Goal: Task Accomplishment & Management: Complete application form

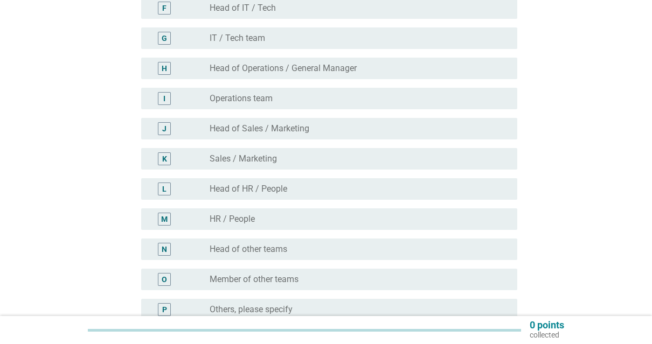
scroll to position [363, 0]
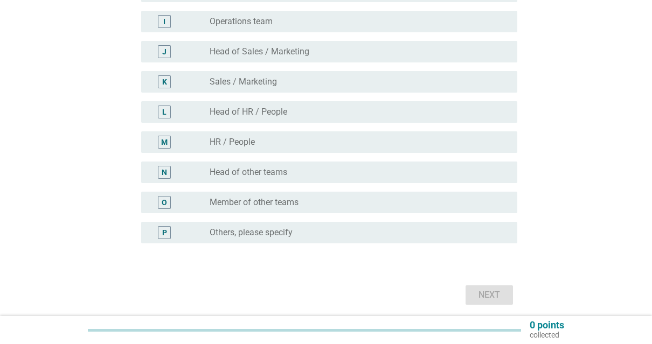
click at [315, 226] on div "radio_button_unchecked Others, please specify" at bounding box center [360, 232] width 300 height 13
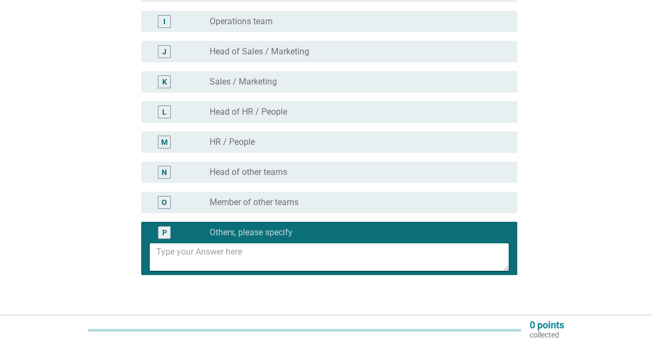
click at [265, 258] on textarea at bounding box center [332, 256] width 353 height 27
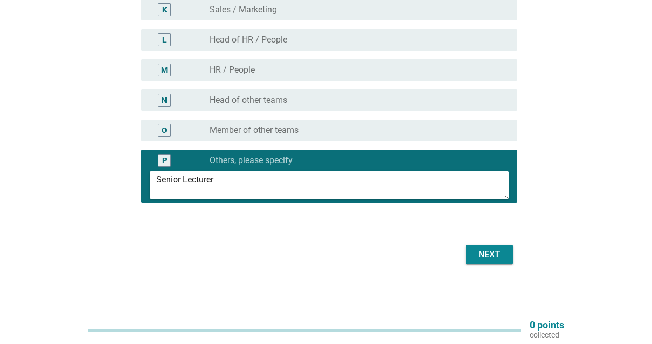
type textarea "Senior Lecturer"
click at [483, 254] on div "Next" at bounding box center [489, 254] width 30 height 13
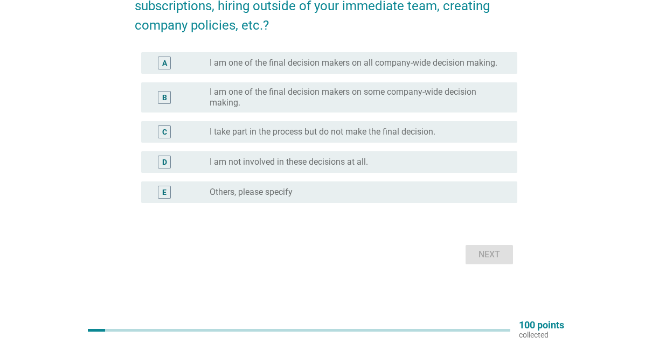
scroll to position [0, 0]
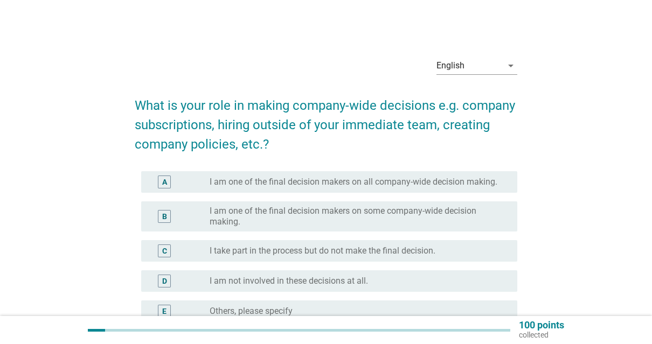
click at [219, 183] on label "I am one of the final decision makers on all company-wide decision making." at bounding box center [354, 182] width 288 height 11
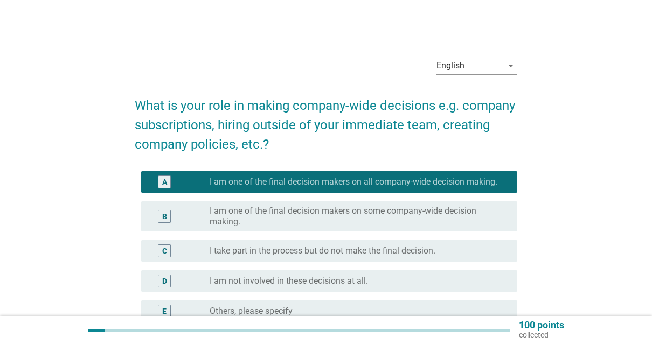
scroll to position [119, 0]
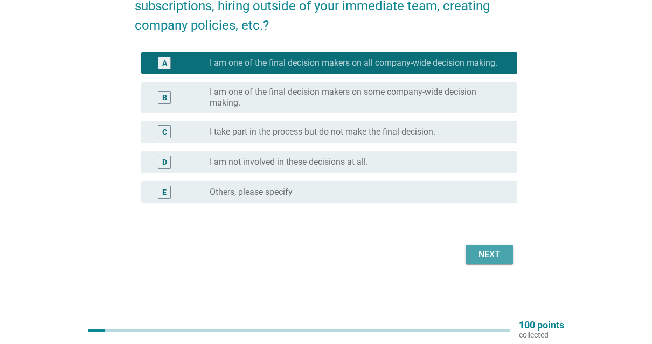
click at [491, 257] on div "Next" at bounding box center [489, 254] width 30 height 13
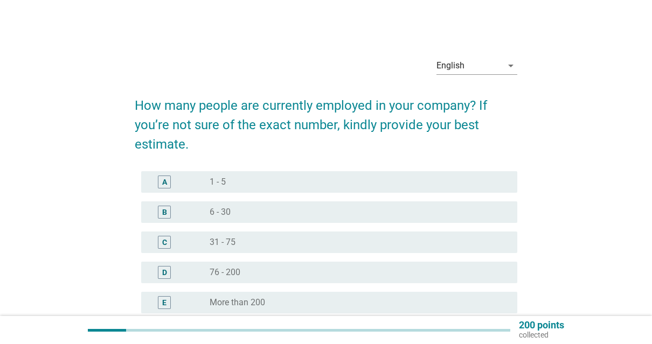
click at [240, 216] on div "radio_button_unchecked 6 - 30" at bounding box center [355, 212] width 291 height 11
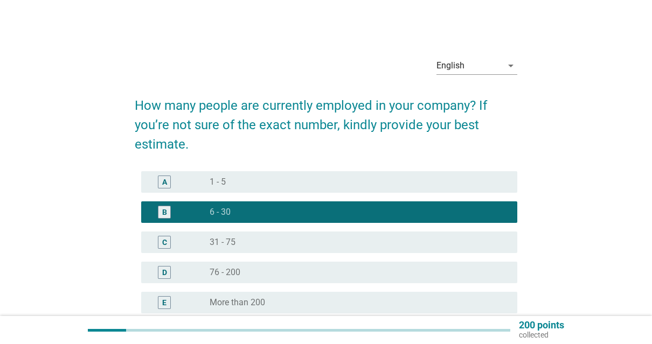
scroll to position [110, 0]
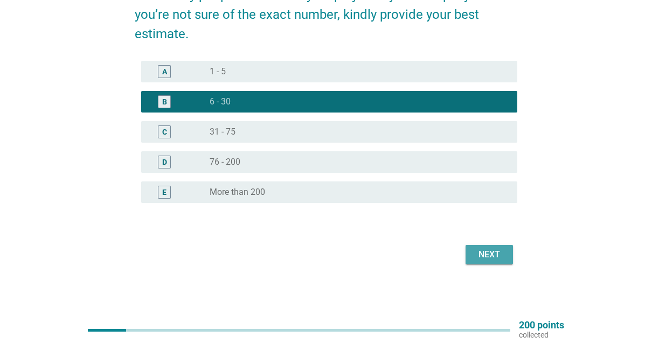
click at [502, 253] on div "Next" at bounding box center [489, 254] width 30 height 13
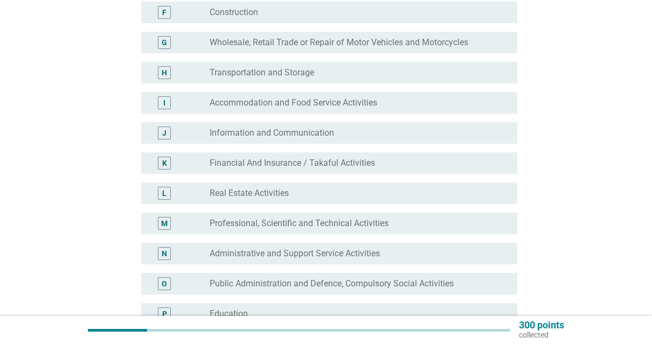
scroll to position [368, 0]
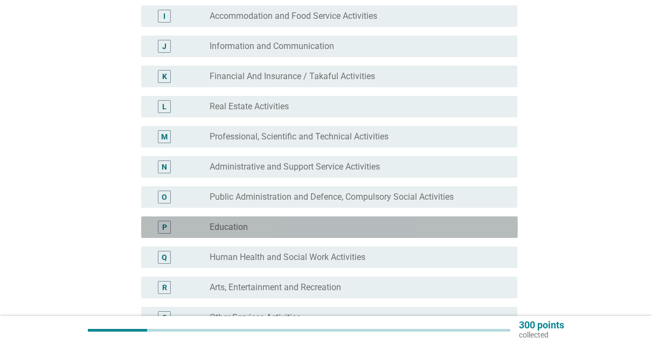
click at [286, 236] on div "P radio_button_unchecked Education" at bounding box center [329, 228] width 377 height 22
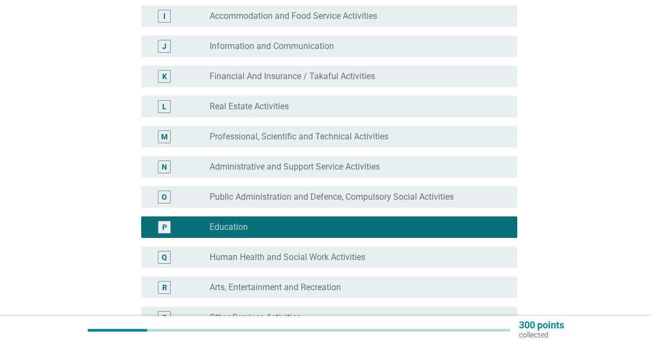
scroll to position [577, 0]
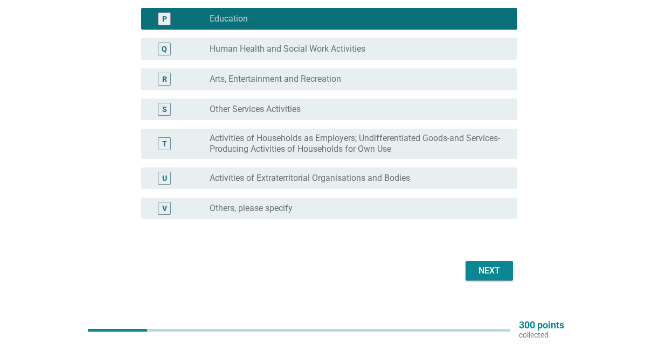
click at [492, 268] on div "Next" at bounding box center [489, 271] width 30 height 13
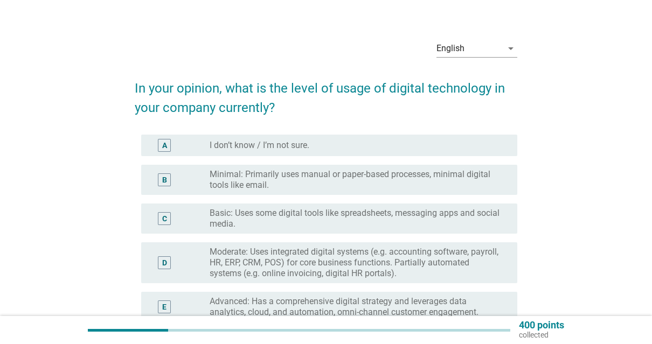
scroll to position [166, 0]
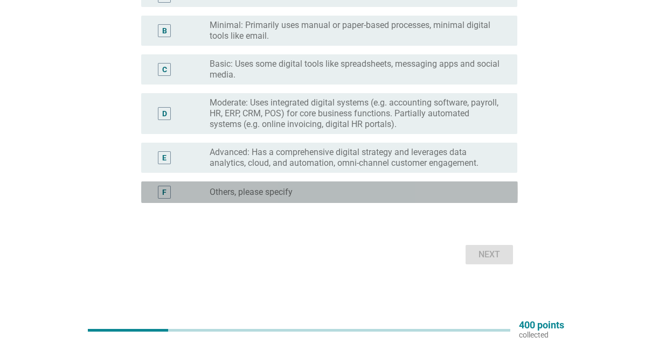
click at [273, 193] on label "Others, please specify" at bounding box center [251, 192] width 83 height 11
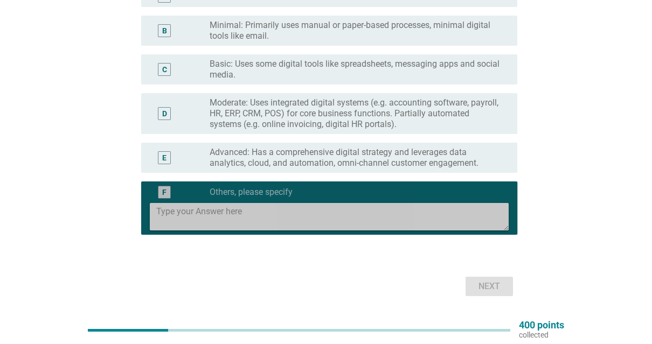
click at [259, 221] on textarea at bounding box center [332, 216] width 353 height 27
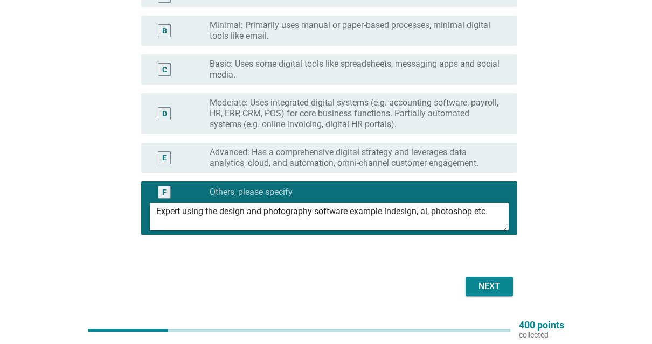
type textarea "Expert using the design and photography software example indesign, ai, photosho…"
click at [496, 294] on button "Next" at bounding box center [488, 286] width 47 height 19
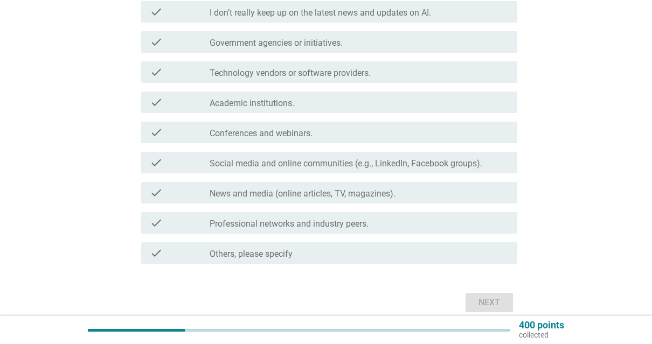
scroll to position [0, 0]
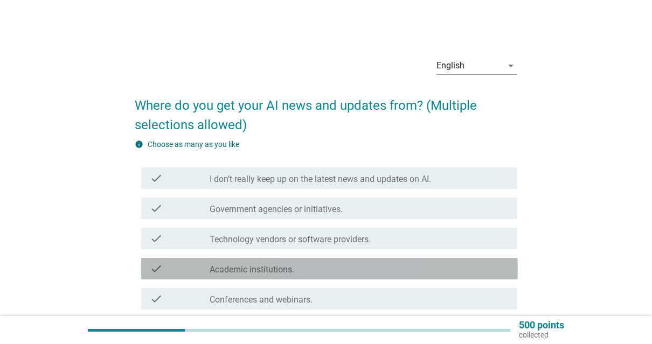
click at [294, 277] on div "check check_box_outline_blank Academic institutions." at bounding box center [329, 269] width 377 height 22
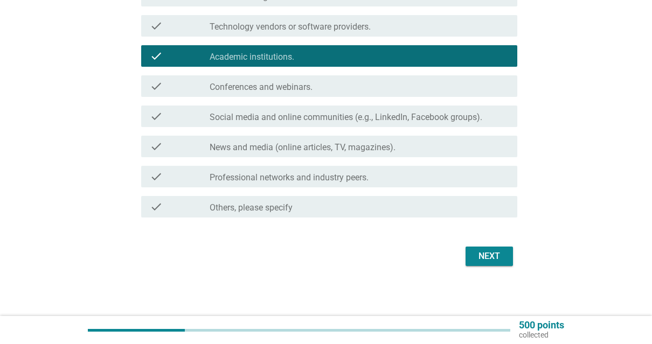
scroll to position [214, 0]
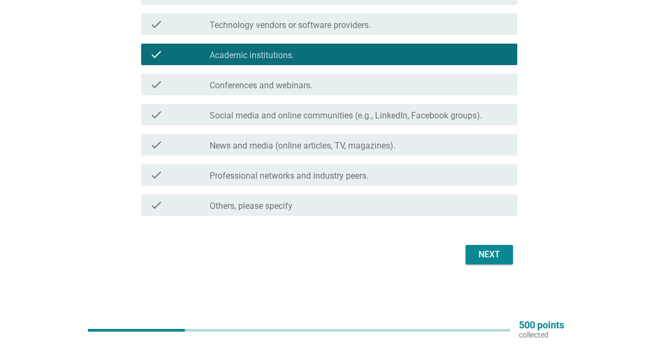
click at [485, 260] on div "Next" at bounding box center [489, 254] width 30 height 13
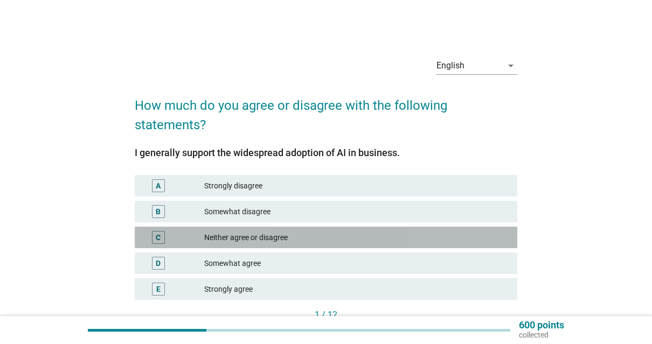
click at [301, 239] on div "Neither agree or disagree" at bounding box center [356, 237] width 305 height 13
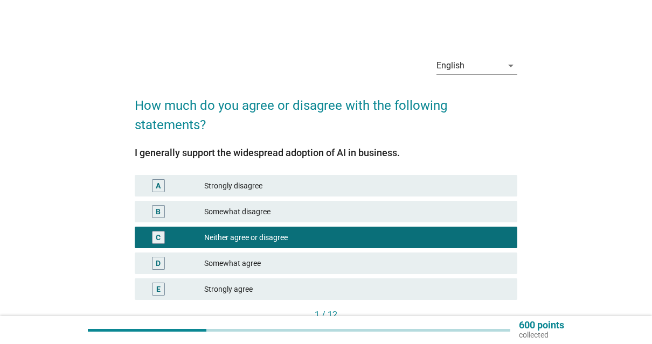
scroll to position [75, 0]
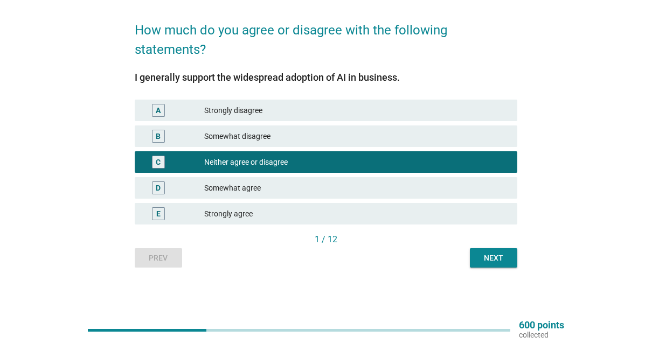
click at [496, 263] on div "Next" at bounding box center [493, 258] width 30 height 11
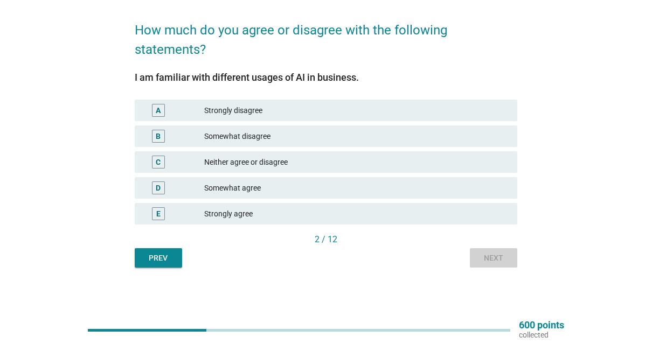
scroll to position [0, 0]
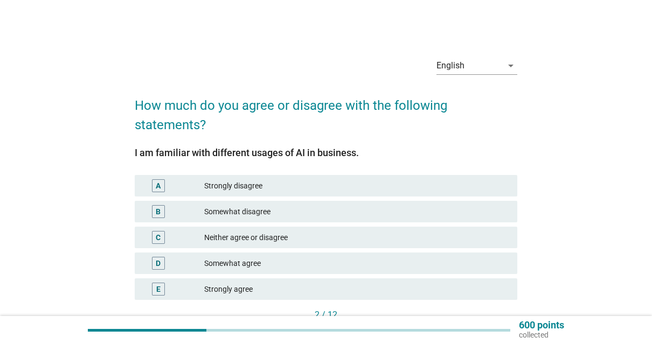
click at [336, 239] on div "Neither agree or disagree" at bounding box center [356, 237] width 305 height 13
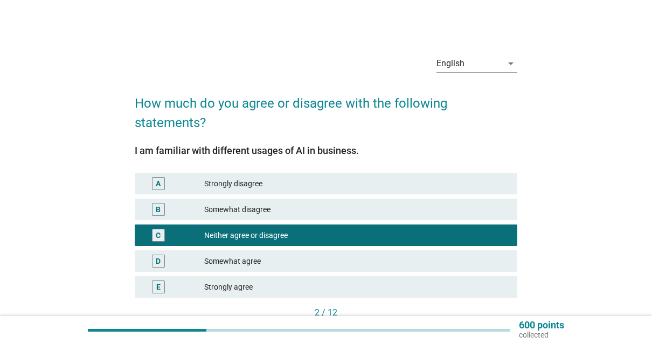
scroll to position [75, 0]
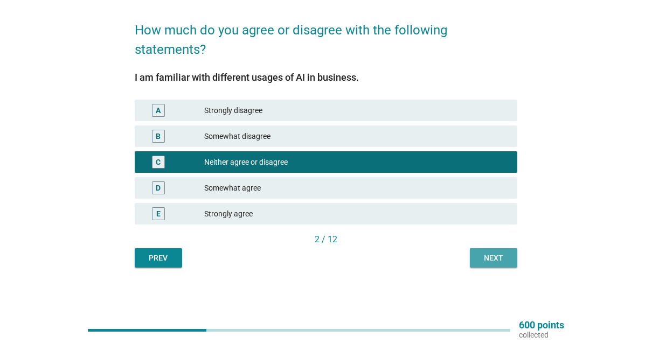
click at [498, 263] on div "Next" at bounding box center [493, 258] width 30 height 11
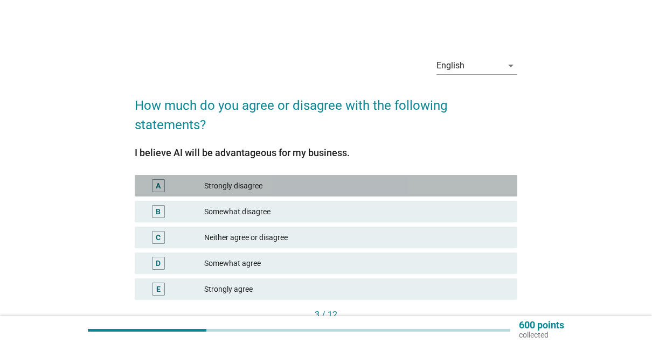
click at [342, 187] on div "Strongly disagree" at bounding box center [356, 185] width 305 height 13
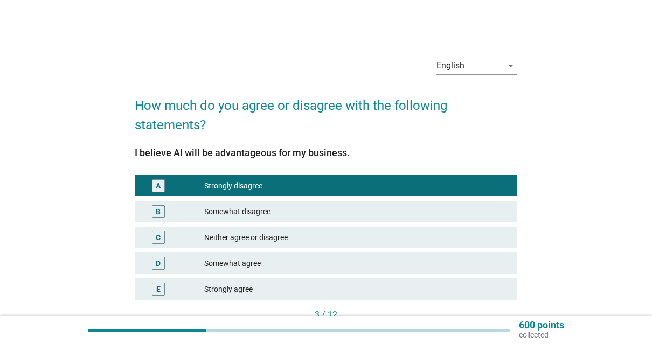
scroll to position [75, 0]
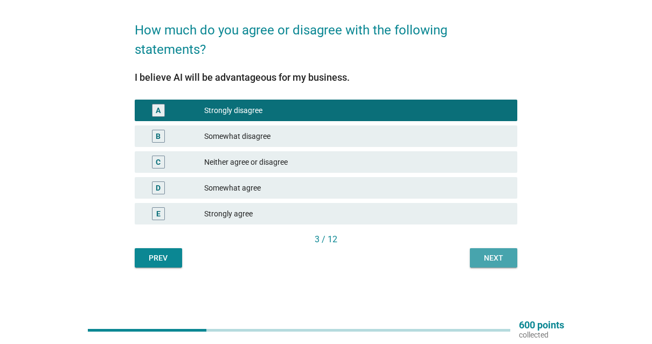
click at [489, 266] on button "Next" at bounding box center [493, 257] width 47 height 19
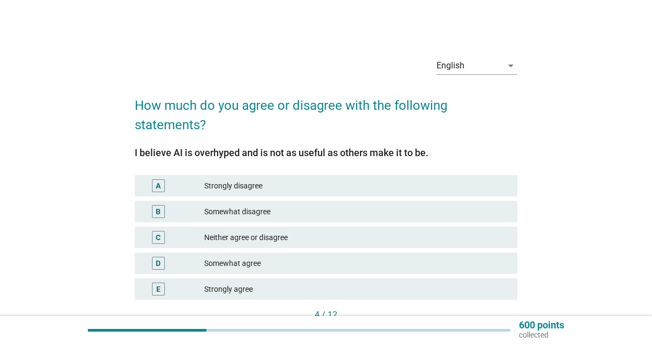
click at [293, 214] on div "Somewhat disagree" at bounding box center [356, 211] width 305 height 13
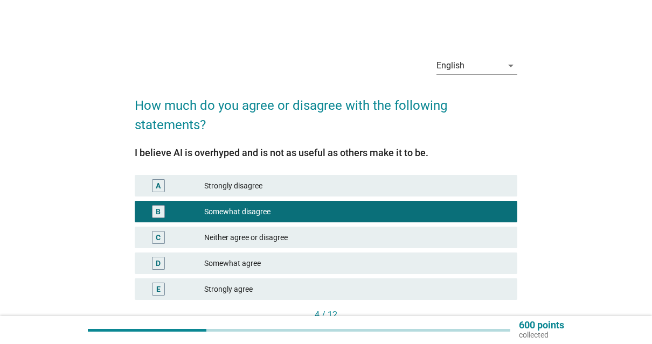
scroll to position [75, 0]
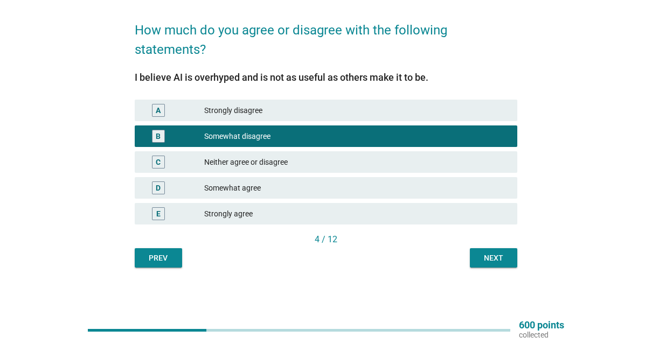
click at [491, 264] on button "Next" at bounding box center [493, 257] width 47 height 19
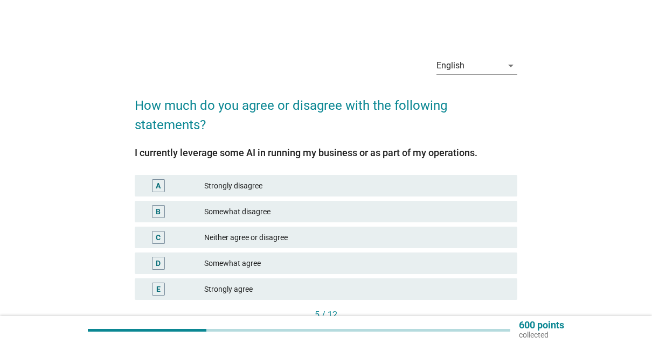
click at [361, 228] on div "C Neither agree or disagree" at bounding box center [326, 238] width 383 height 22
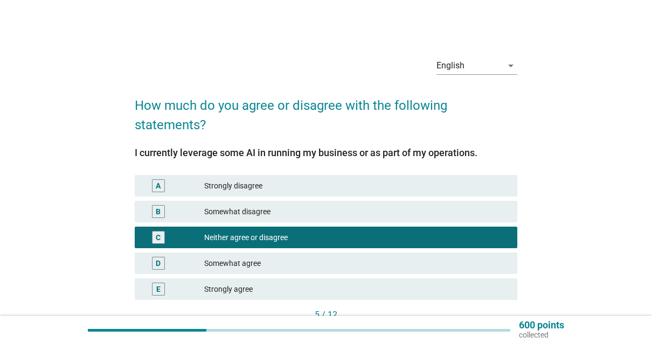
scroll to position [75, 0]
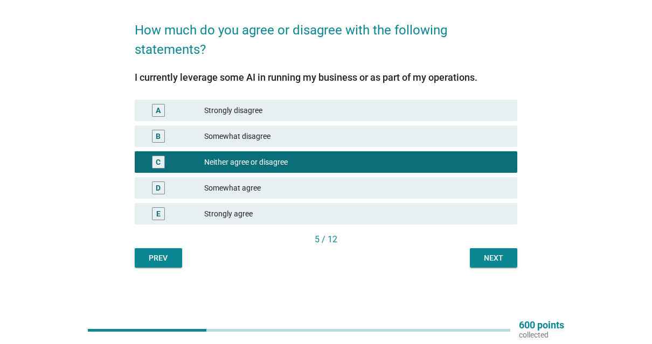
click at [490, 256] on div "Next" at bounding box center [493, 258] width 30 height 11
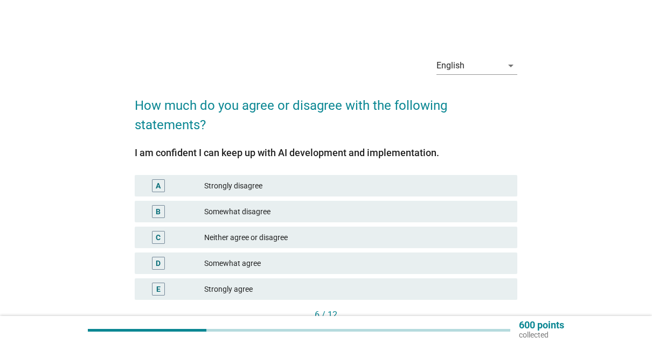
click at [357, 238] on div "Neither agree or disagree" at bounding box center [356, 237] width 305 height 13
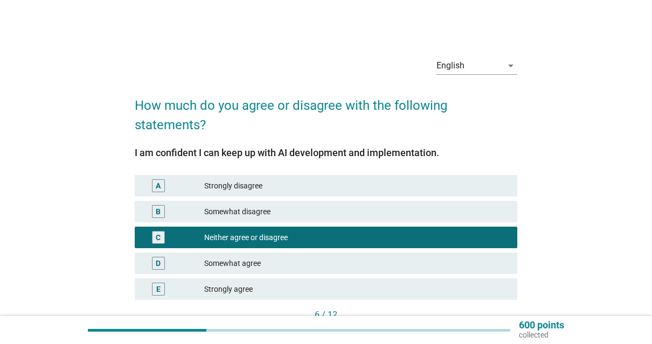
scroll to position [75, 0]
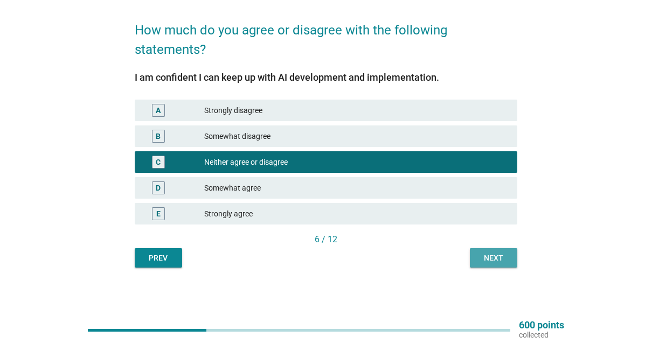
click at [491, 256] on div "Next" at bounding box center [493, 258] width 30 height 11
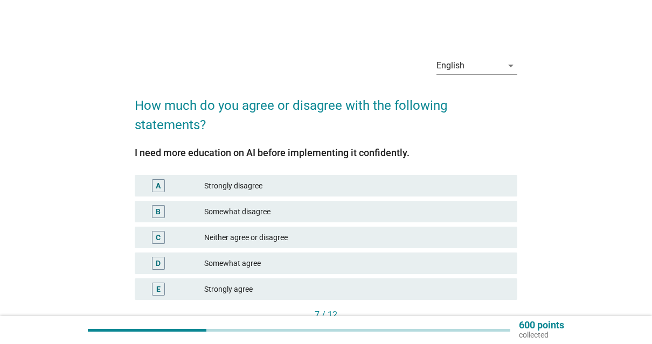
click at [332, 233] on div "Neither agree or disagree" at bounding box center [356, 237] width 305 height 13
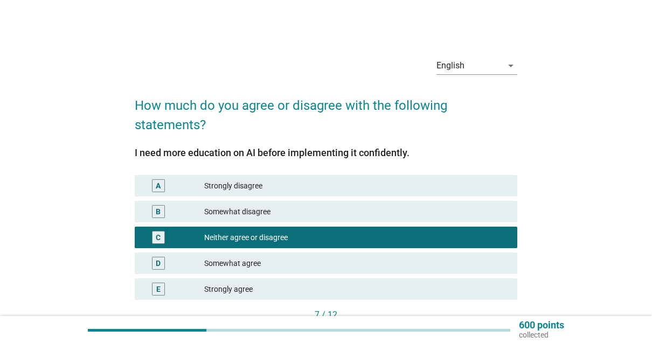
scroll to position [75, 0]
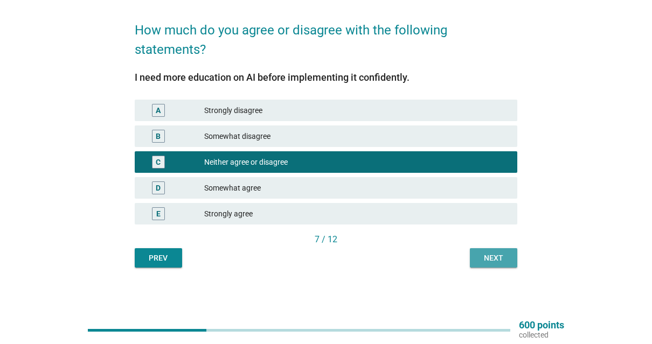
click at [477, 257] on button "Next" at bounding box center [493, 257] width 47 height 19
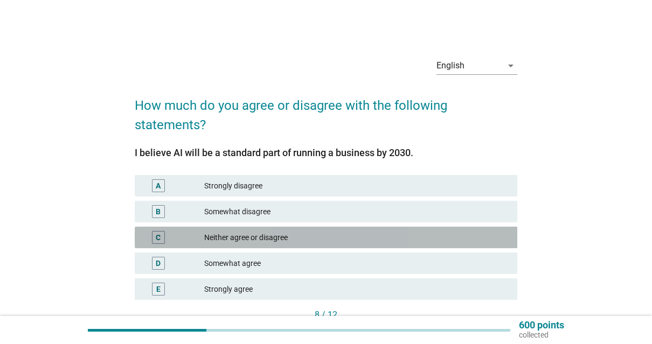
click at [291, 232] on div "Neither agree or disagree" at bounding box center [356, 237] width 305 height 13
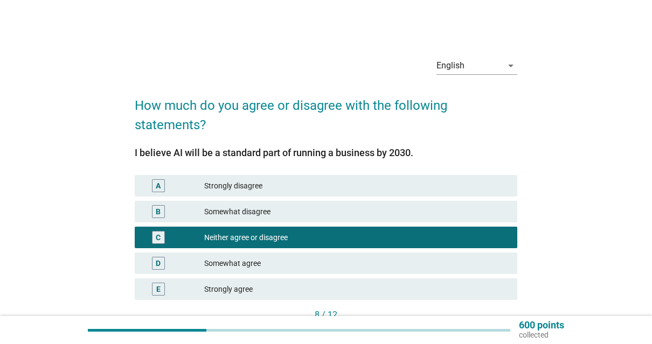
scroll to position [75, 0]
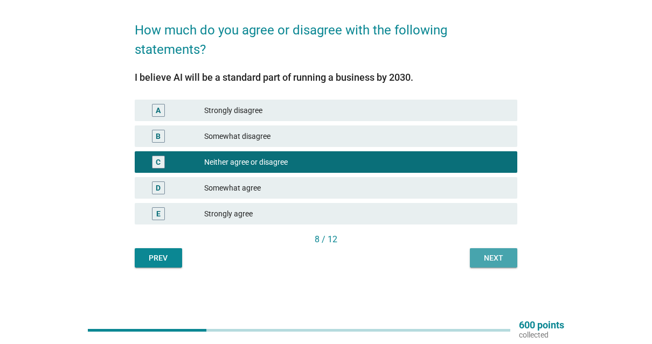
click at [479, 256] on div "Next" at bounding box center [493, 258] width 30 height 11
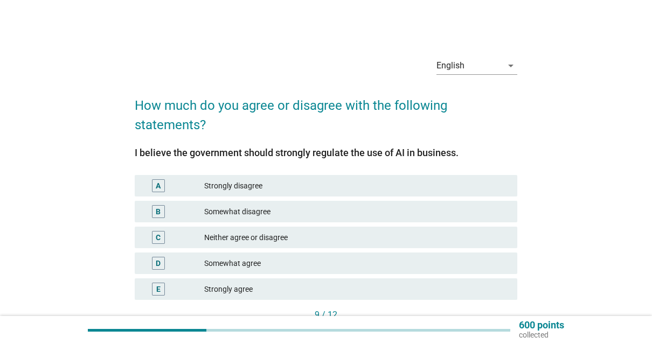
click at [318, 262] on div "Somewhat agree" at bounding box center [356, 263] width 305 height 13
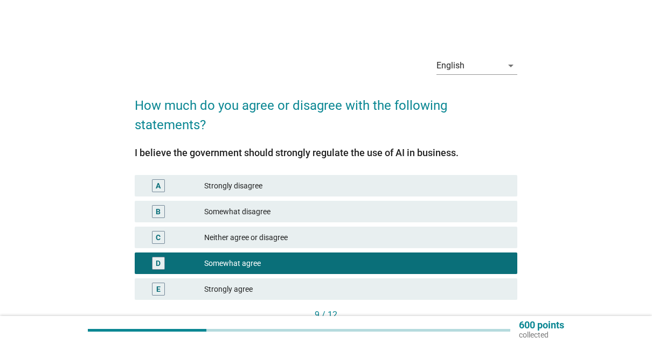
scroll to position [75, 0]
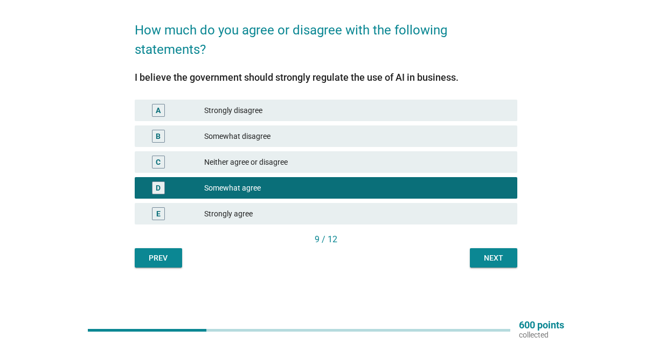
click at [499, 246] on div "9 / 12" at bounding box center [326, 239] width 383 height 13
click at [499, 260] on div "Next" at bounding box center [493, 258] width 30 height 11
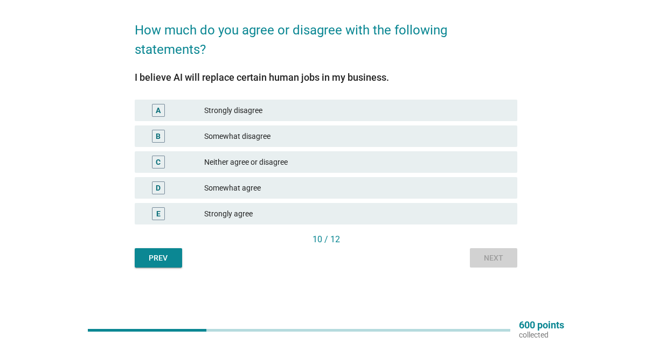
scroll to position [0, 0]
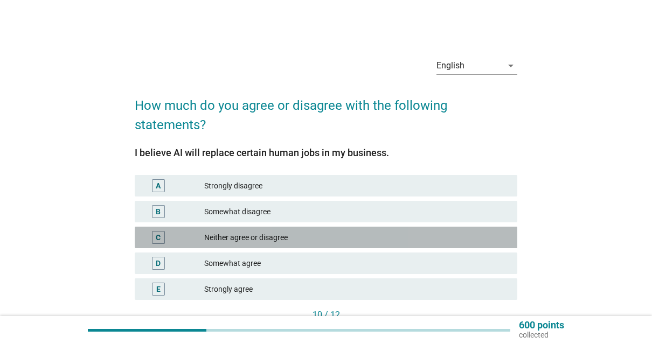
click at [373, 241] on div "Neither agree or disagree" at bounding box center [356, 237] width 305 height 13
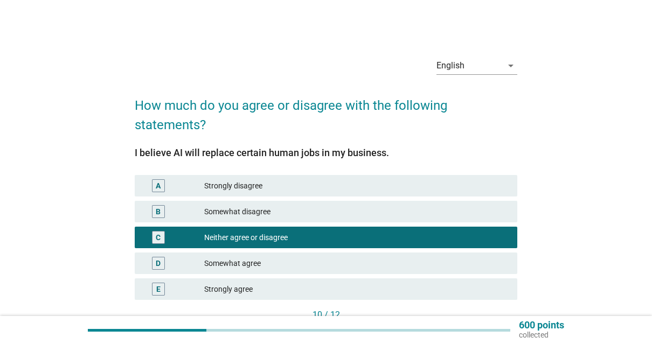
scroll to position [75, 0]
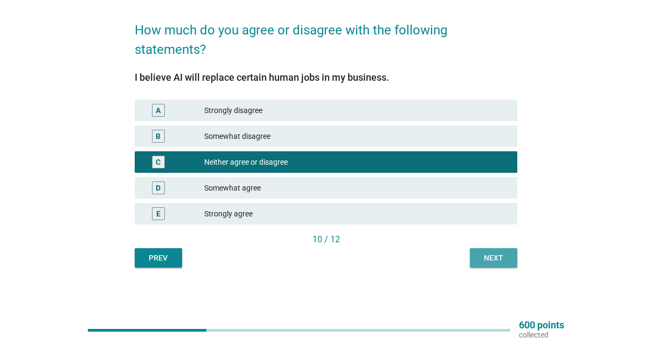
click at [494, 263] on div "Next" at bounding box center [493, 258] width 30 height 11
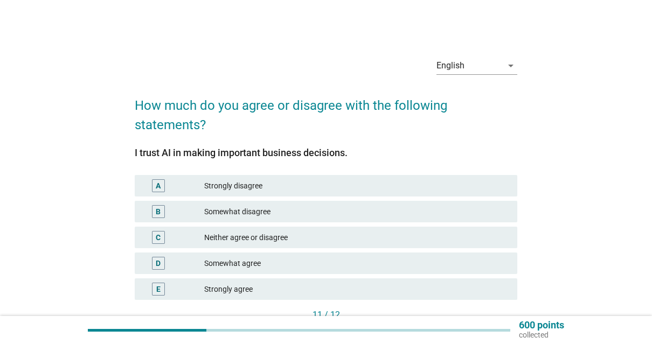
click at [398, 231] on div "C Neither agree or disagree" at bounding box center [326, 238] width 383 height 22
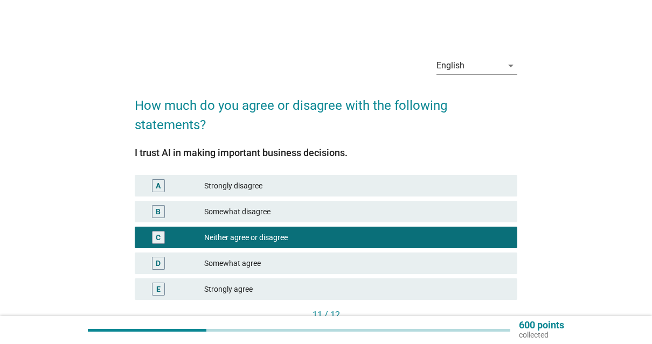
scroll to position [75, 0]
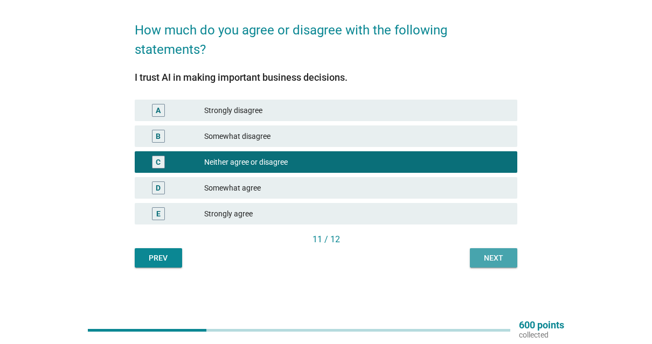
click at [476, 259] on button "Next" at bounding box center [493, 257] width 47 height 19
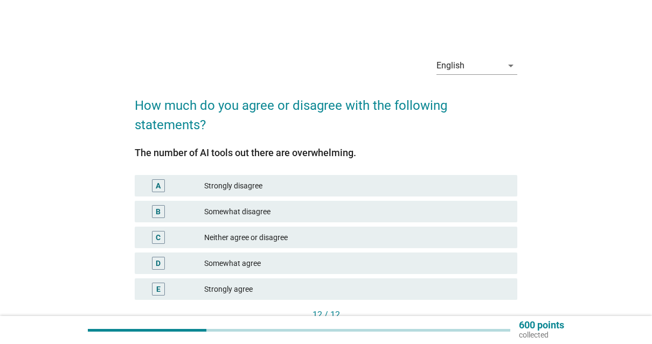
click at [287, 265] on div "Somewhat agree" at bounding box center [356, 263] width 305 height 13
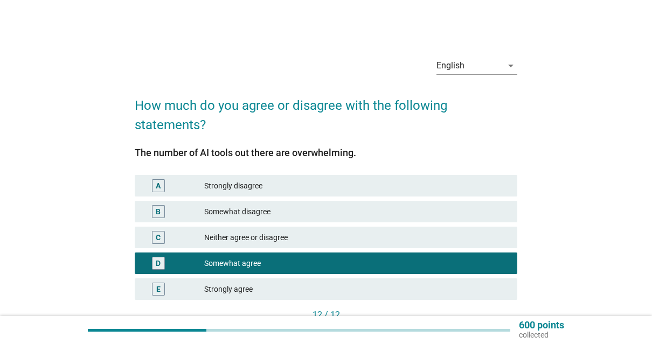
scroll to position [75, 0]
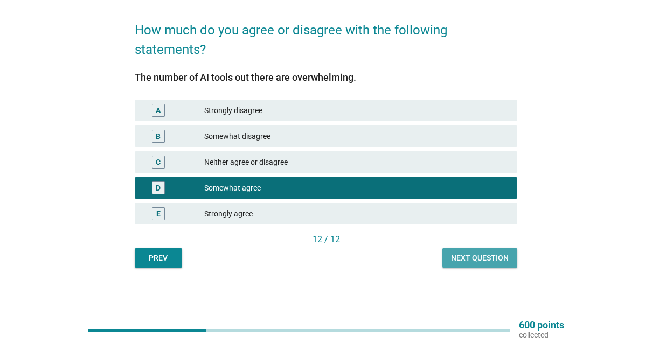
click at [491, 257] on div "Next question" at bounding box center [480, 258] width 58 height 11
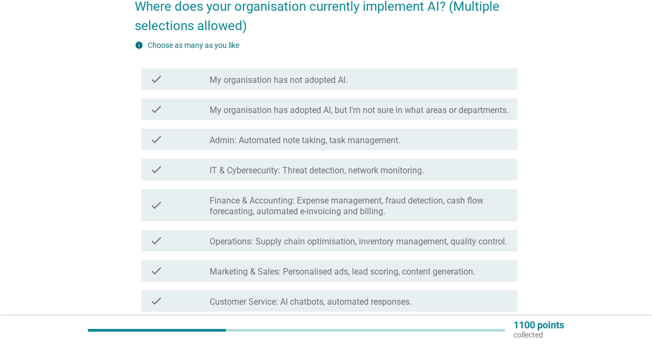
scroll to position [190, 0]
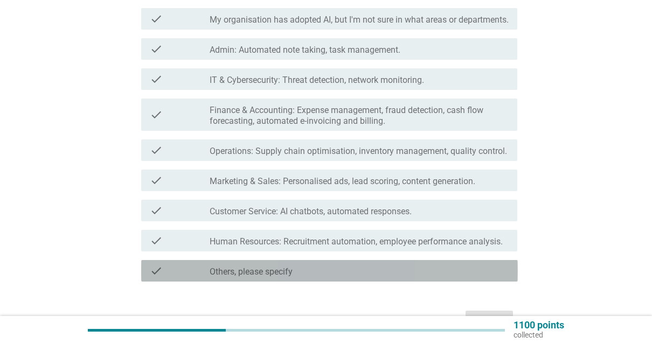
click at [232, 277] on label "Others, please specify" at bounding box center [251, 272] width 83 height 11
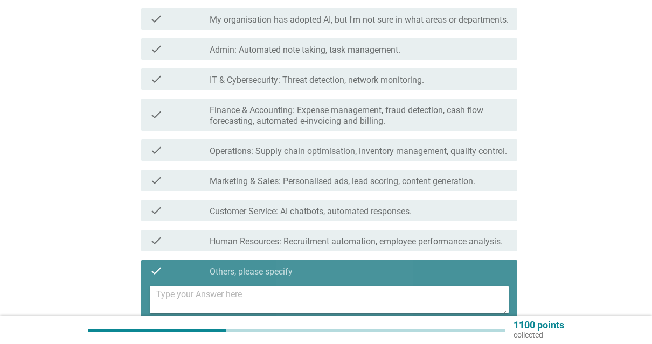
click at [215, 304] on textarea at bounding box center [332, 299] width 353 height 27
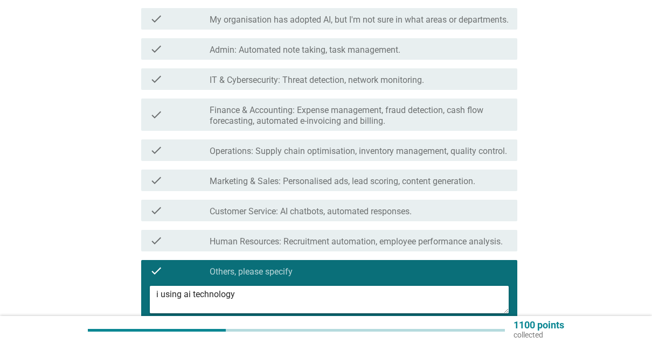
scroll to position [302, 0]
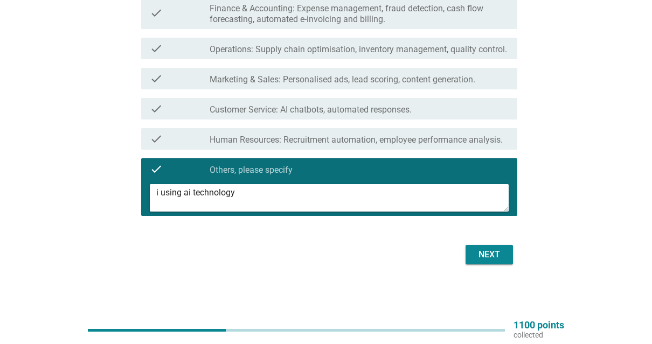
type textarea "i using ai technology"
click at [494, 253] on div "Next" at bounding box center [489, 254] width 30 height 13
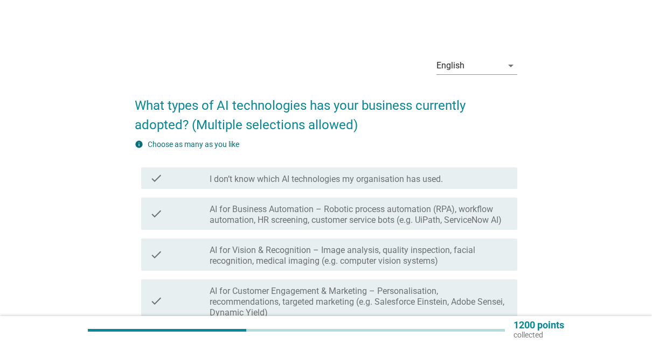
scroll to position [95, 0]
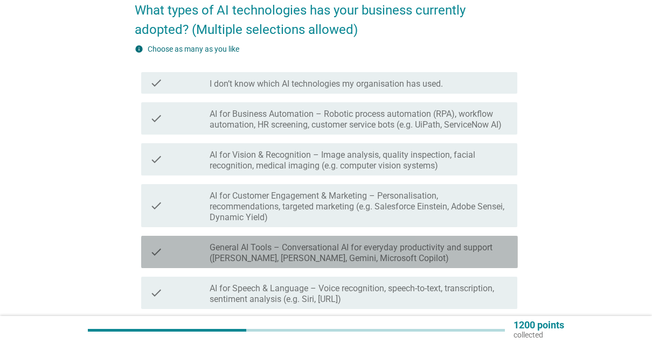
click at [344, 258] on label "General AI Tools – Conversational AI for everyday productivity and support ([PE…" at bounding box center [360, 253] width 300 height 22
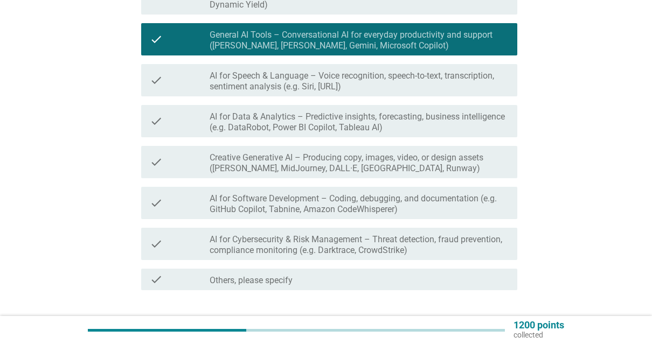
scroll to position [382, 0]
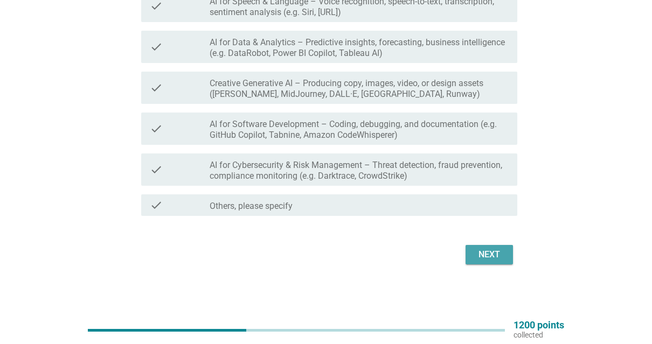
click at [487, 249] on div "Next" at bounding box center [489, 254] width 30 height 13
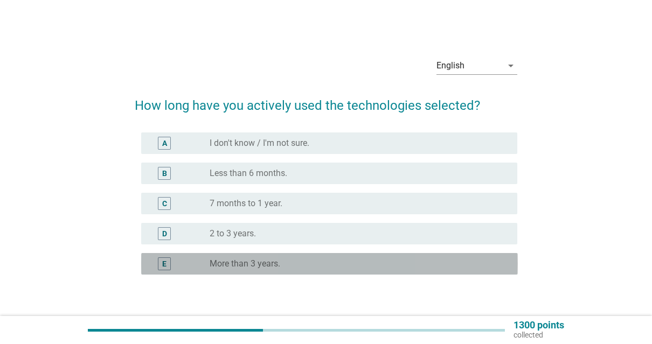
click at [468, 260] on div "radio_button_unchecked More than 3 years." at bounding box center [355, 264] width 291 height 11
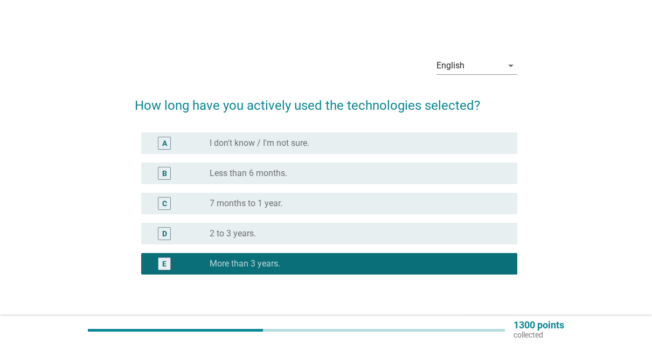
scroll to position [72, 0]
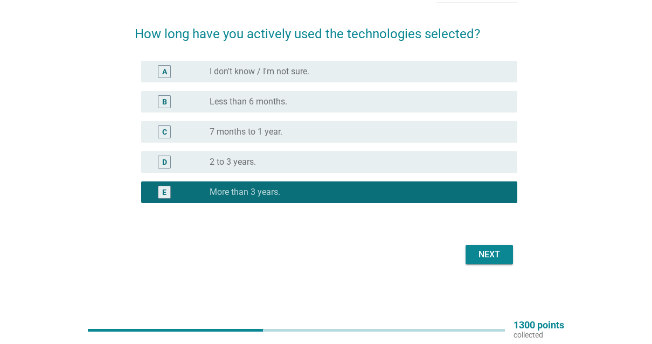
click at [492, 259] on div "Next" at bounding box center [489, 254] width 30 height 13
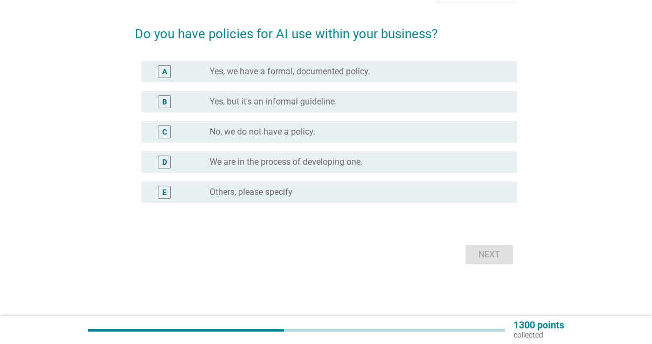
scroll to position [0, 0]
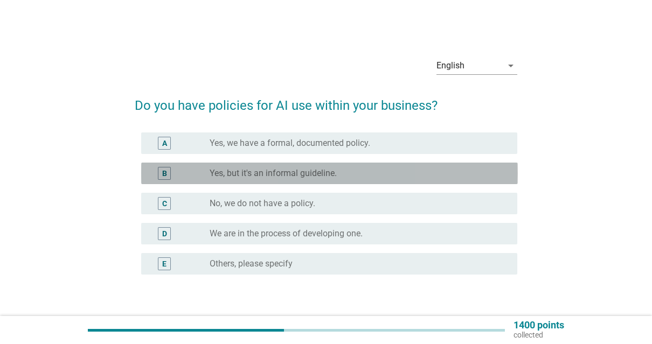
click at [274, 174] on label "Yes, but it's an informal guideline." at bounding box center [273, 173] width 127 height 11
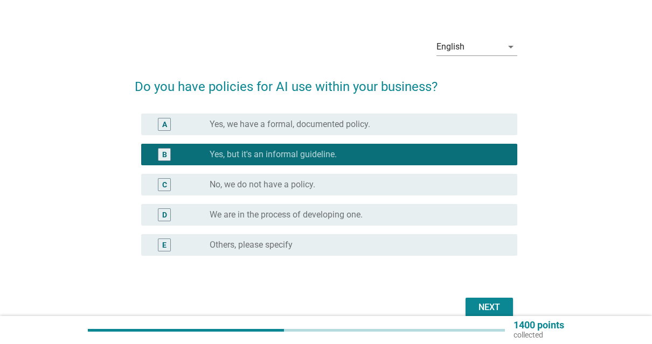
scroll to position [72, 0]
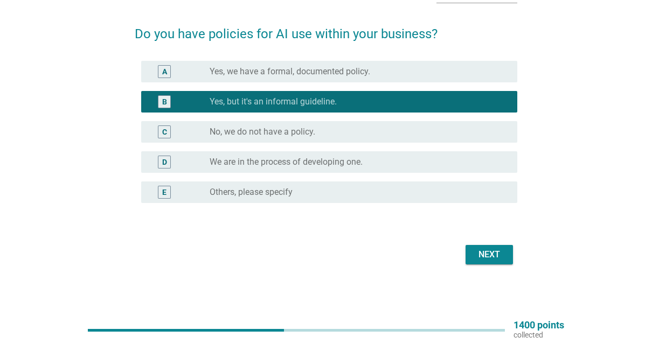
click at [498, 252] on div "Next" at bounding box center [489, 254] width 30 height 13
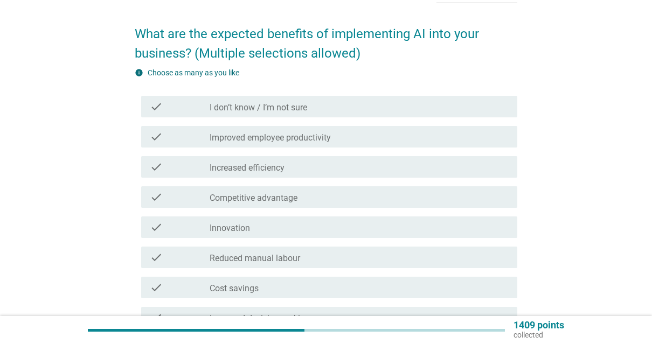
scroll to position [0, 0]
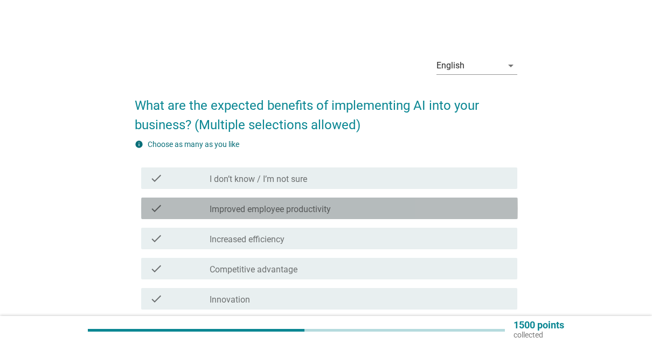
click at [375, 211] on div "check_box_outline_blank Improved employee productivity" at bounding box center [360, 208] width 300 height 13
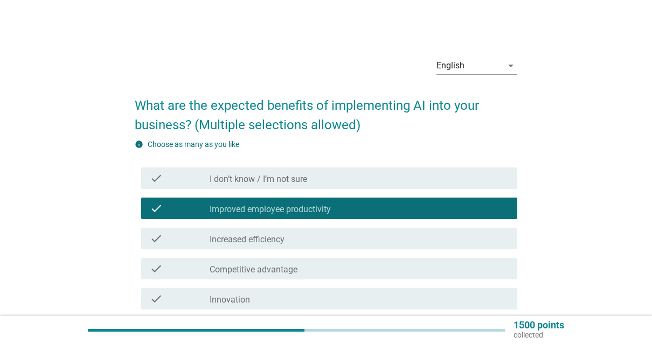
scroll to position [14, 0]
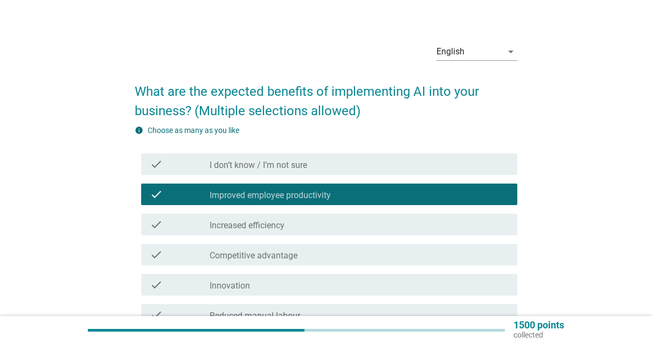
click at [353, 257] on div "check_box_outline_blank Competitive advantage" at bounding box center [360, 254] width 300 height 13
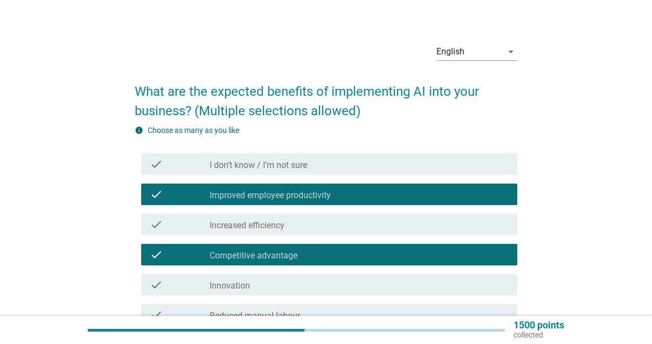
scroll to position [89, 0]
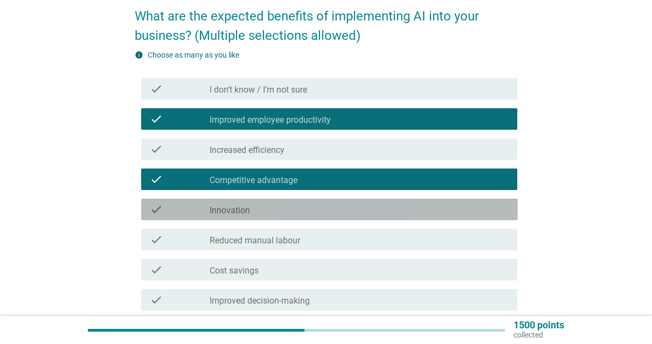
click at [303, 216] on div "check check_box_outline_blank Innovation" at bounding box center [329, 210] width 377 height 22
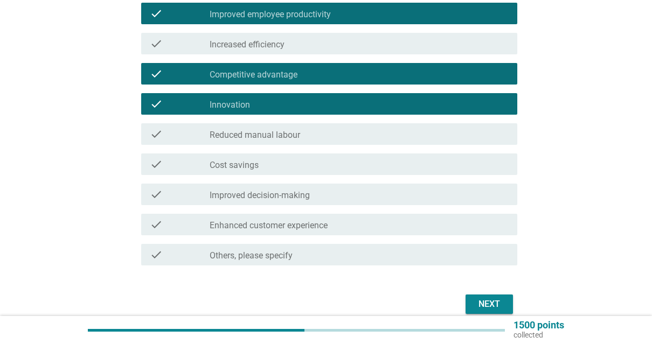
scroll to position [245, 0]
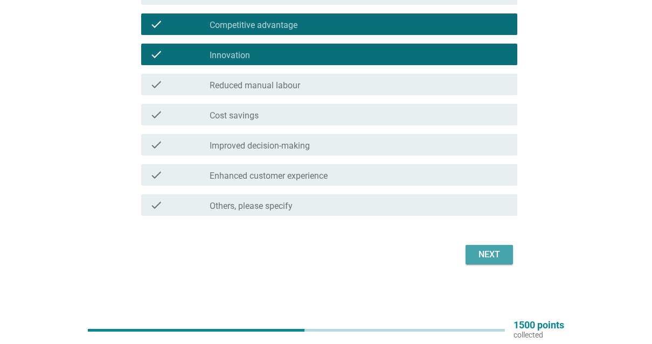
click at [496, 250] on div "Next" at bounding box center [489, 254] width 30 height 13
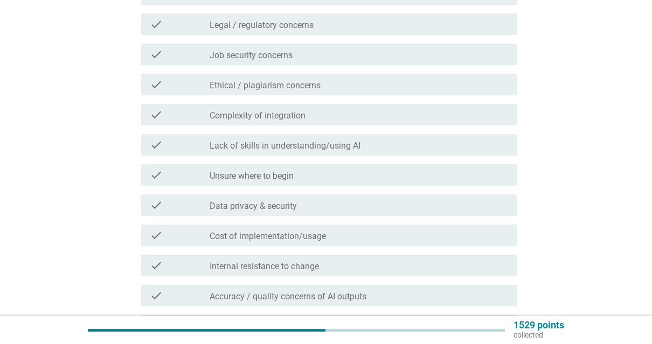
scroll to position [0, 0]
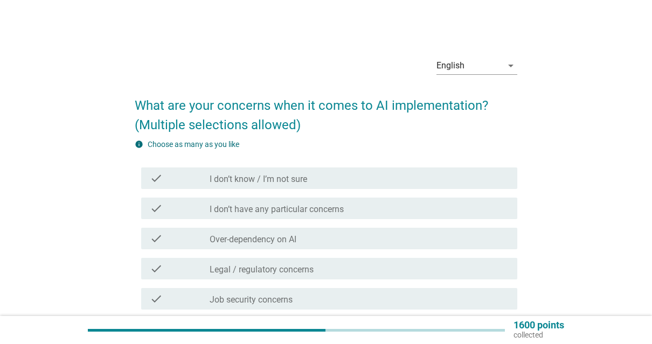
click at [335, 233] on div "check_box_outline_blank Over-dependency on AI" at bounding box center [360, 238] width 300 height 13
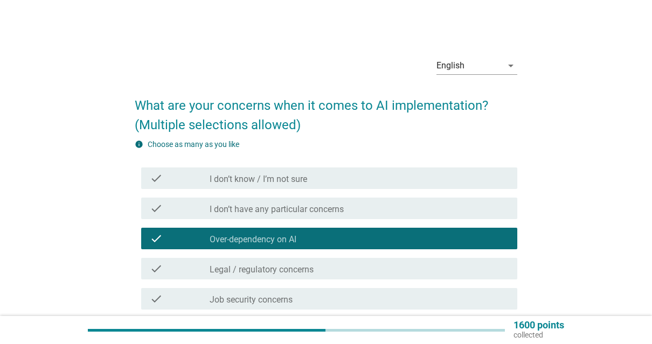
scroll to position [203, 0]
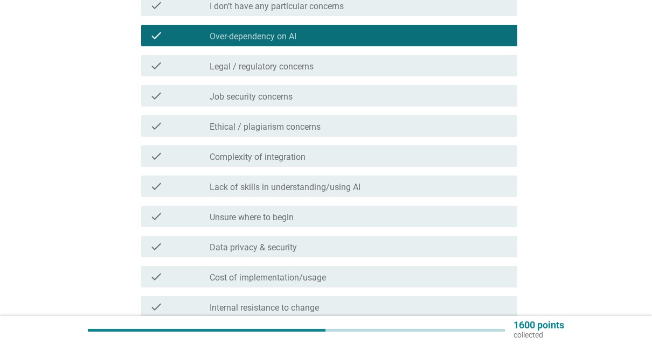
click at [346, 250] on div "check_box_outline_blank Data privacy & security" at bounding box center [360, 246] width 300 height 13
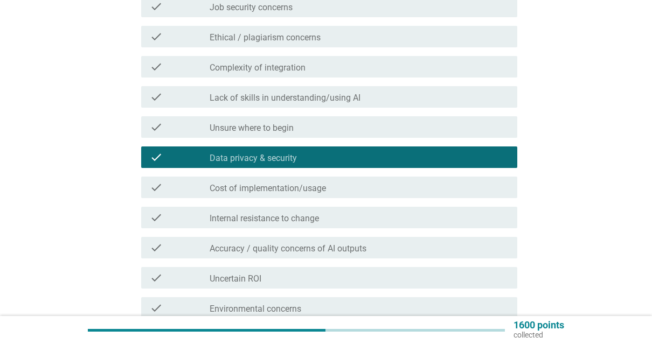
scroll to position [426, 0]
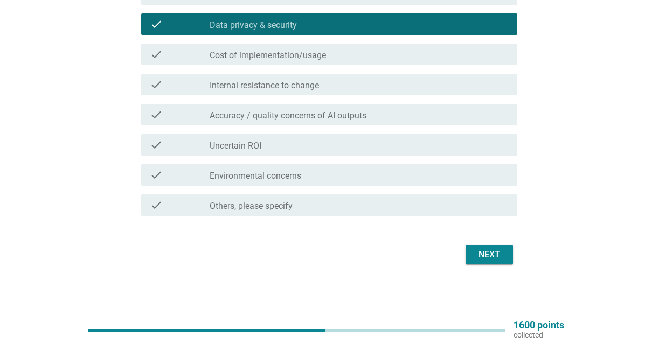
click at [476, 265] on div "Next" at bounding box center [326, 255] width 383 height 26
click at [486, 247] on button "Next" at bounding box center [488, 254] width 47 height 19
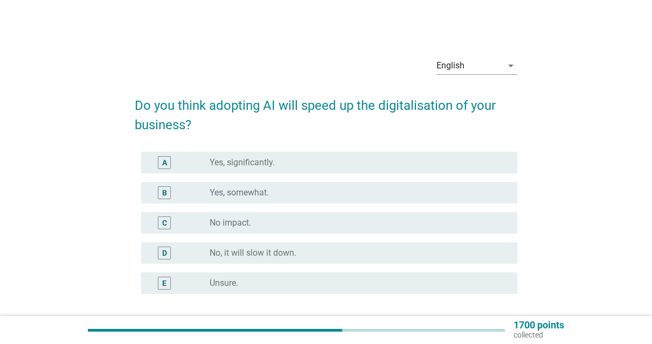
click at [315, 195] on div "radio_button_unchecked Yes, somewhat." at bounding box center [355, 192] width 291 height 11
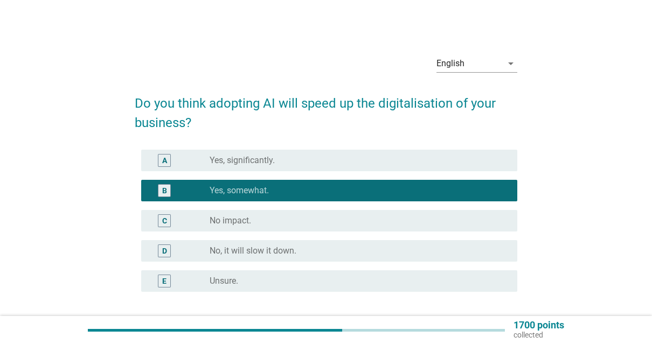
scroll to position [91, 0]
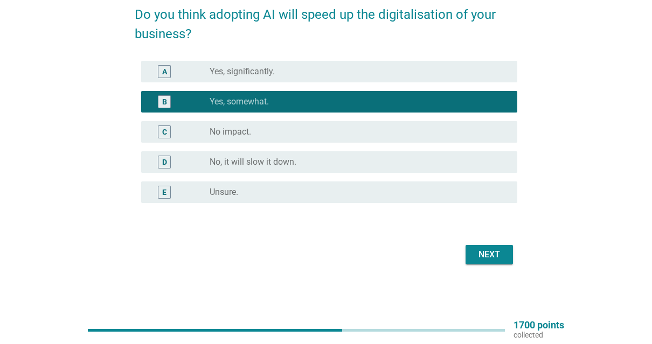
click at [491, 256] on div "Next" at bounding box center [489, 254] width 30 height 13
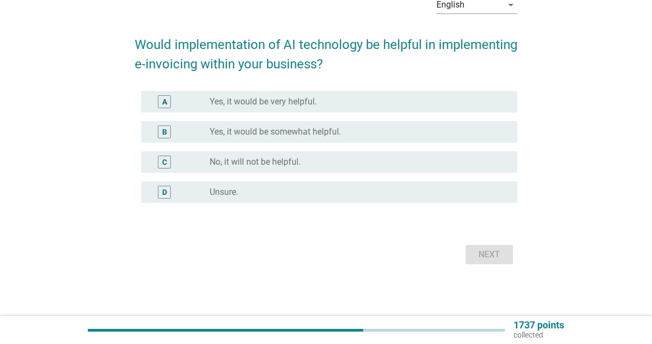
scroll to position [0, 0]
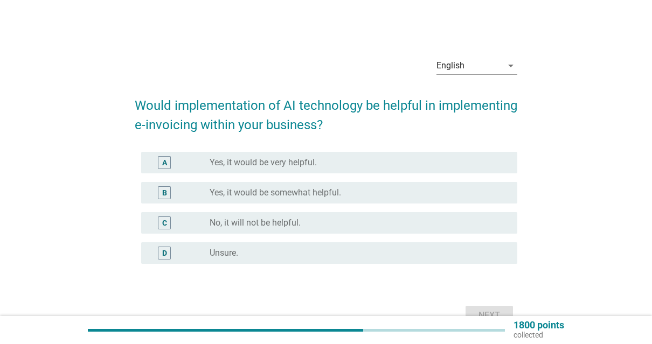
click at [344, 183] on div "B radio_button_unchecked Yes, it would be somewhat helpful." at bounding box center [329, 193] width 377 height 22
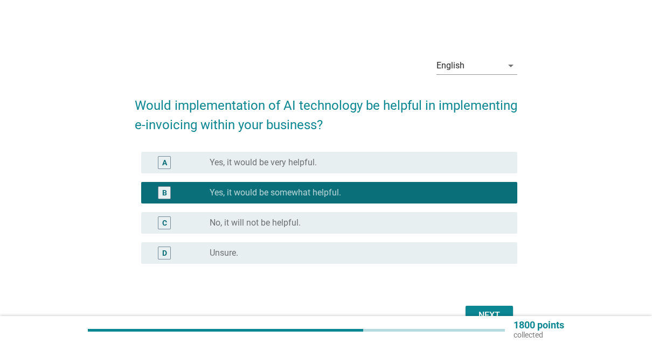
scroll to position [20, 0]
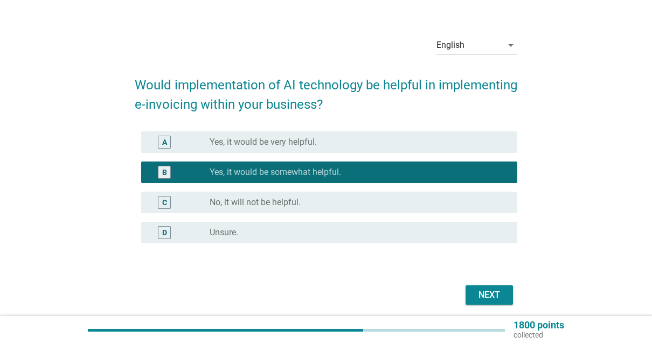
click at [490, 294] on div "Next" at bounding box center [489, 295] width 30 height 13
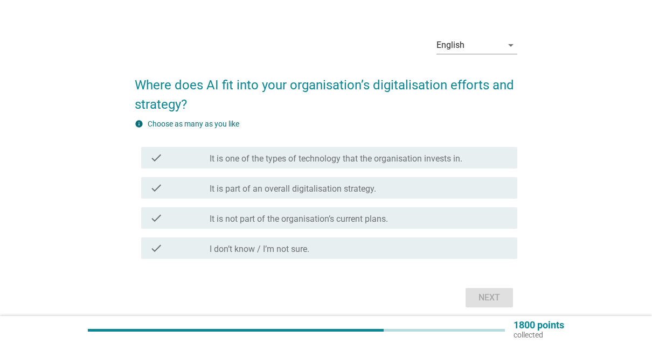
scroll to position [0, 0]
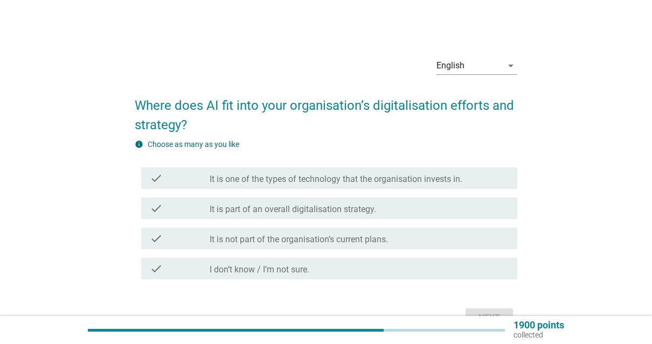
click at [368, 205] on label "It is part of an overall digitalisation strategy." at bounding box center [293, 209] width 166 height 11
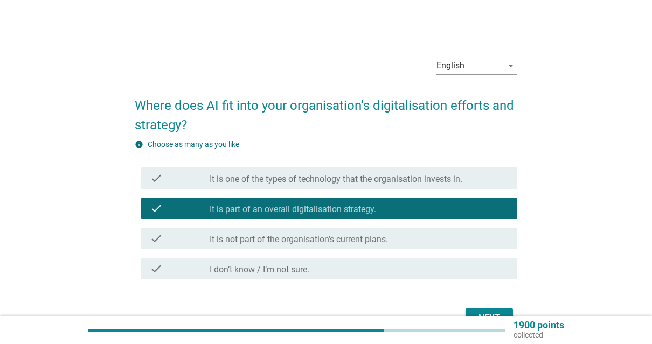
scroll to position [64, 0]
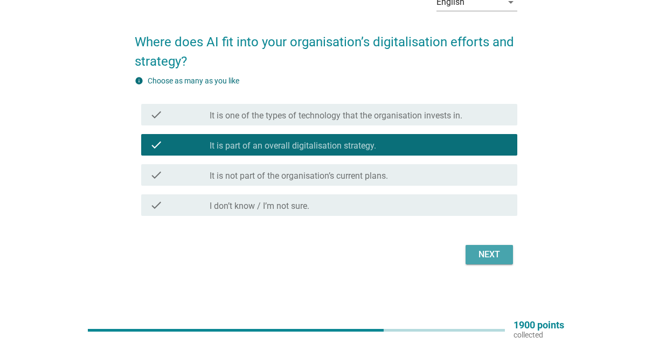
click at [495, 254] on div "Next" at bounding box center [489, 254] width 30 height 13
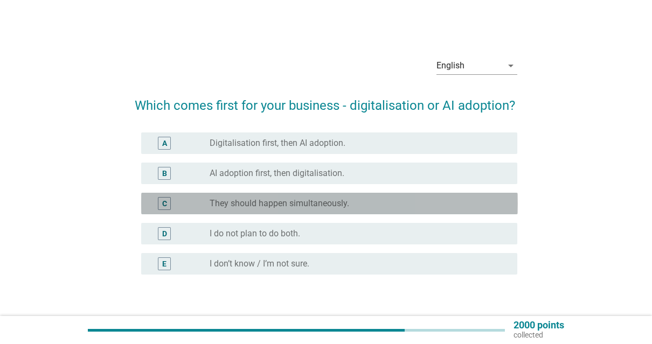
click at [390, 199] on div "radio_button_unchecked They should happen simultaneously." at bounding box center [355, 203] width 291 height 11
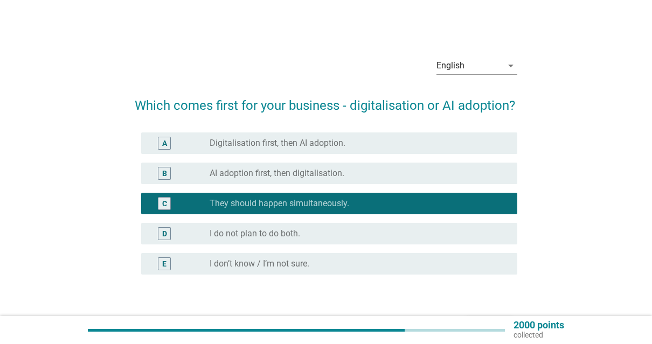
scroll to position [72, 0]
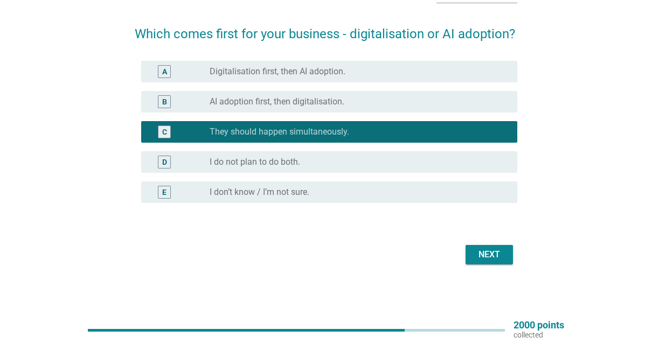
click at [489, 257] on div "Next" at bounding box center [489, 254] width 30 height 13
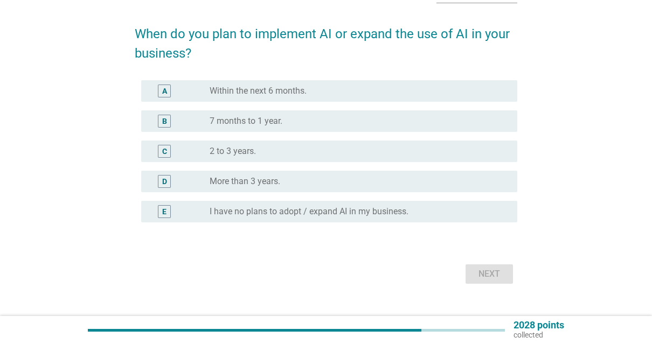
scroll to position [0, 0]
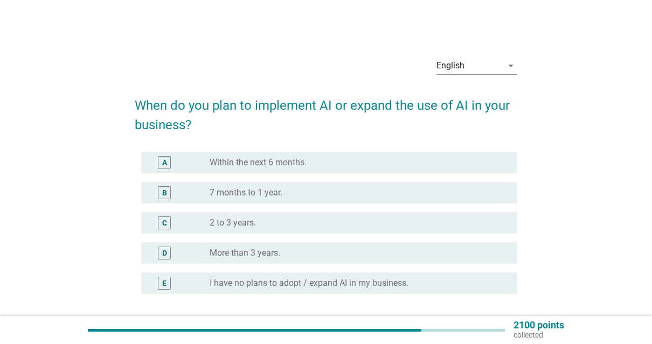
click at [364, 247] on div "radio_button_unchecked More than 3 years." at bounding box center [360, 253] width 300 height 13
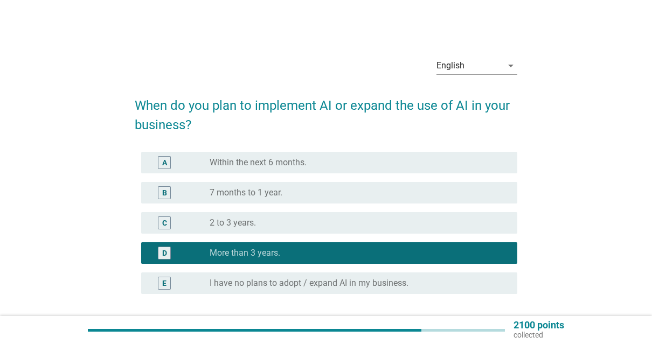
scroll to position [91, 0]
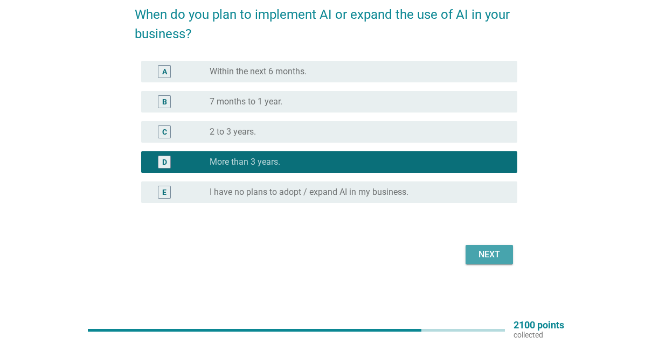
click at [487, 259] on div "Next" at bounding box center [489, 254] width 30 height 13
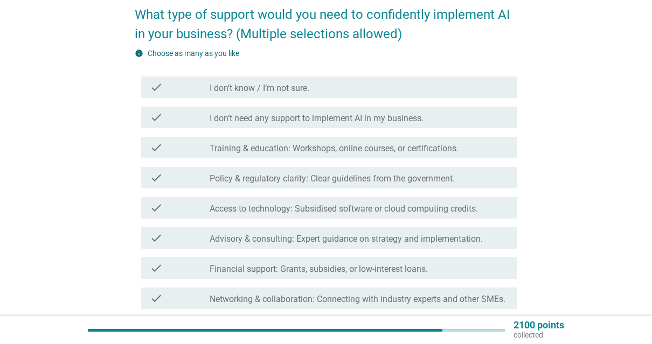
scroll to position [0, 0]
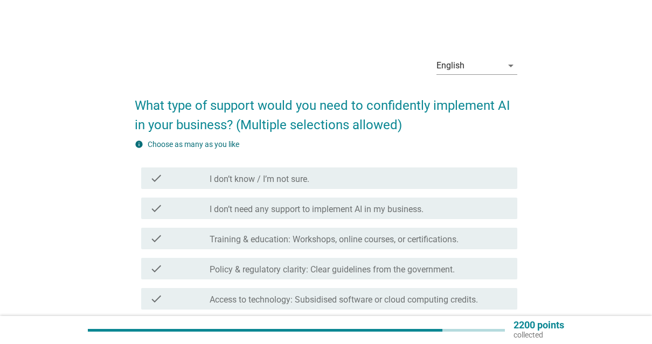
click at [360, 263] on div "check_box_outline_blank Policy & regulatory clarity: Clear guidelines from the …" at bounding box center [360, 268] width 300 height 13
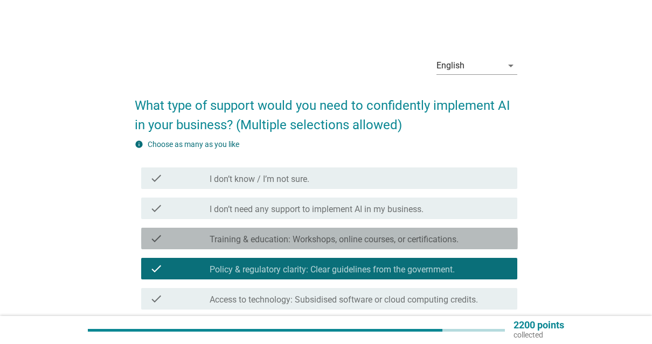
click at [356, 234] on div "check_box_outline_blank Training & education: Workshops, online courses, or cer…" at bounding box center [360, 238] width 300 height 13
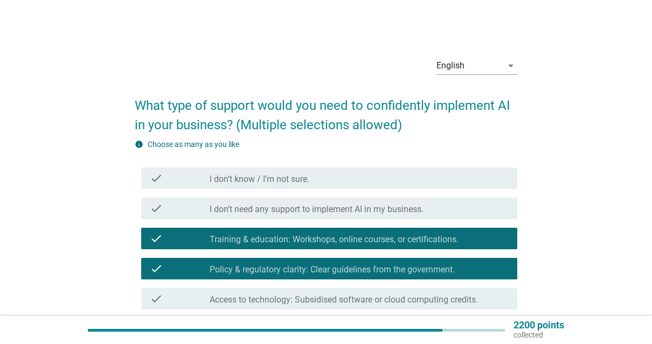
scroll to position [213, 0]
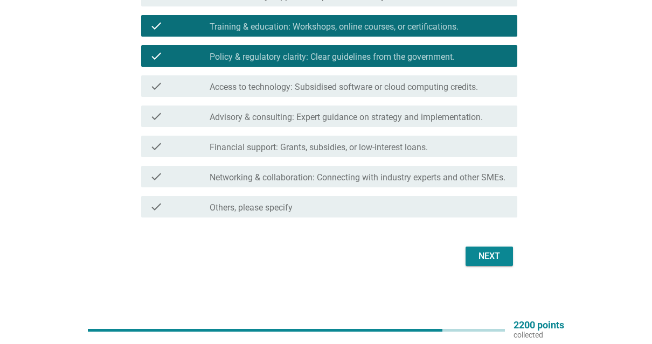
click at [466, 255] on button "Next" at bounding box center [488, 256] width 47 height 19
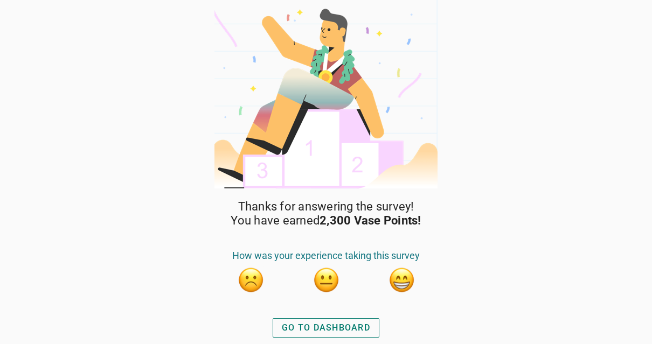
click at [398, 273] on button "button" at bounding box center [401, 280] width 27 height 27
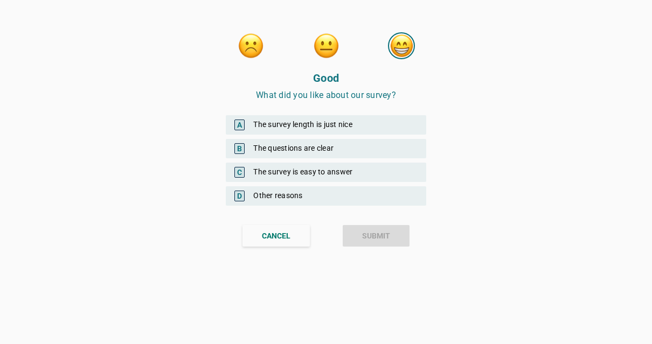
click at [318, 126] on div "A The survey length is just nice" at bounding box center [326, 124] width 200 height 19
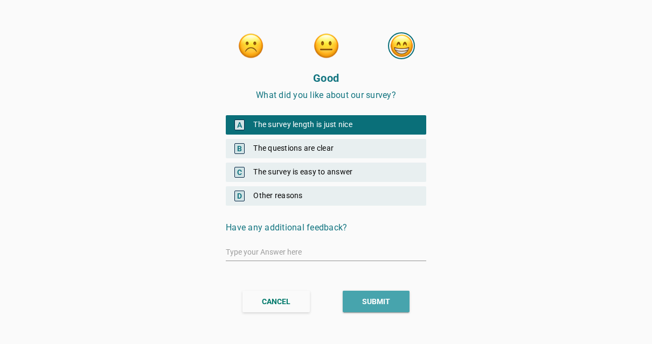
click at [364, 301] on div "SUBMIT" at bounding box center [376, 301] width 28 height 11
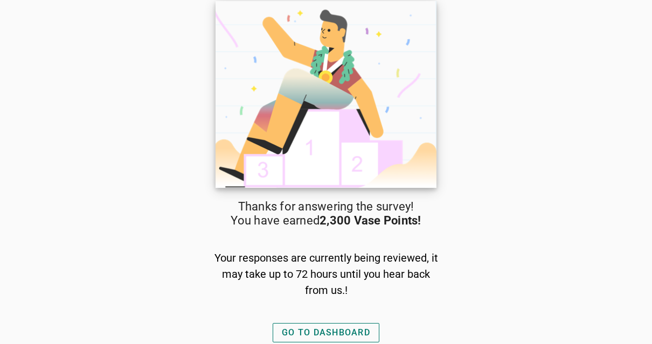
scroll to position [1, 0]
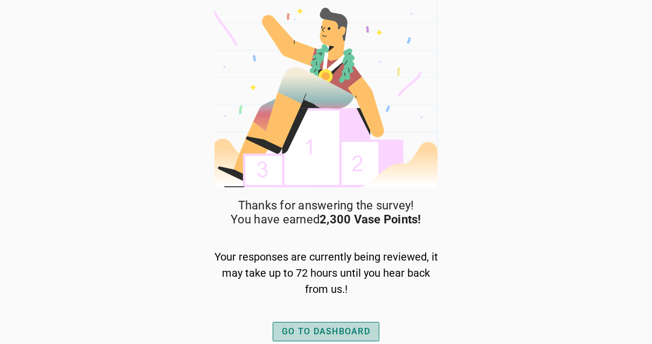
click at [358, 331] on div "GO TO DASHBOARD" at bounding box center [326, 331] width 88 height 13
